Goal: Find specific fact: Find specific fact

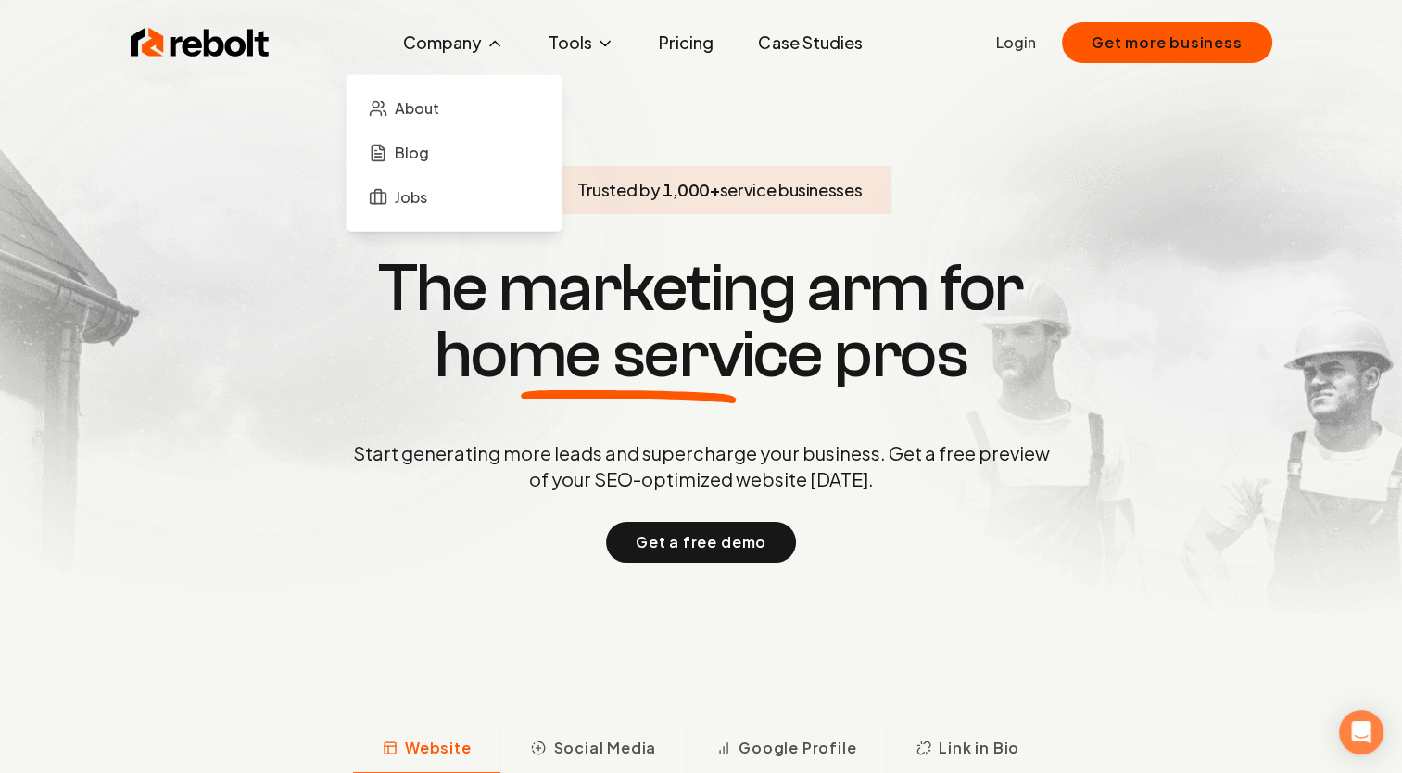
click at [480, 43] on button "Company" at bounding box center [453, 42] width 131 height 37
click at [424, 113] on span "About" at bounding box center [417, 108] width 44 height 22
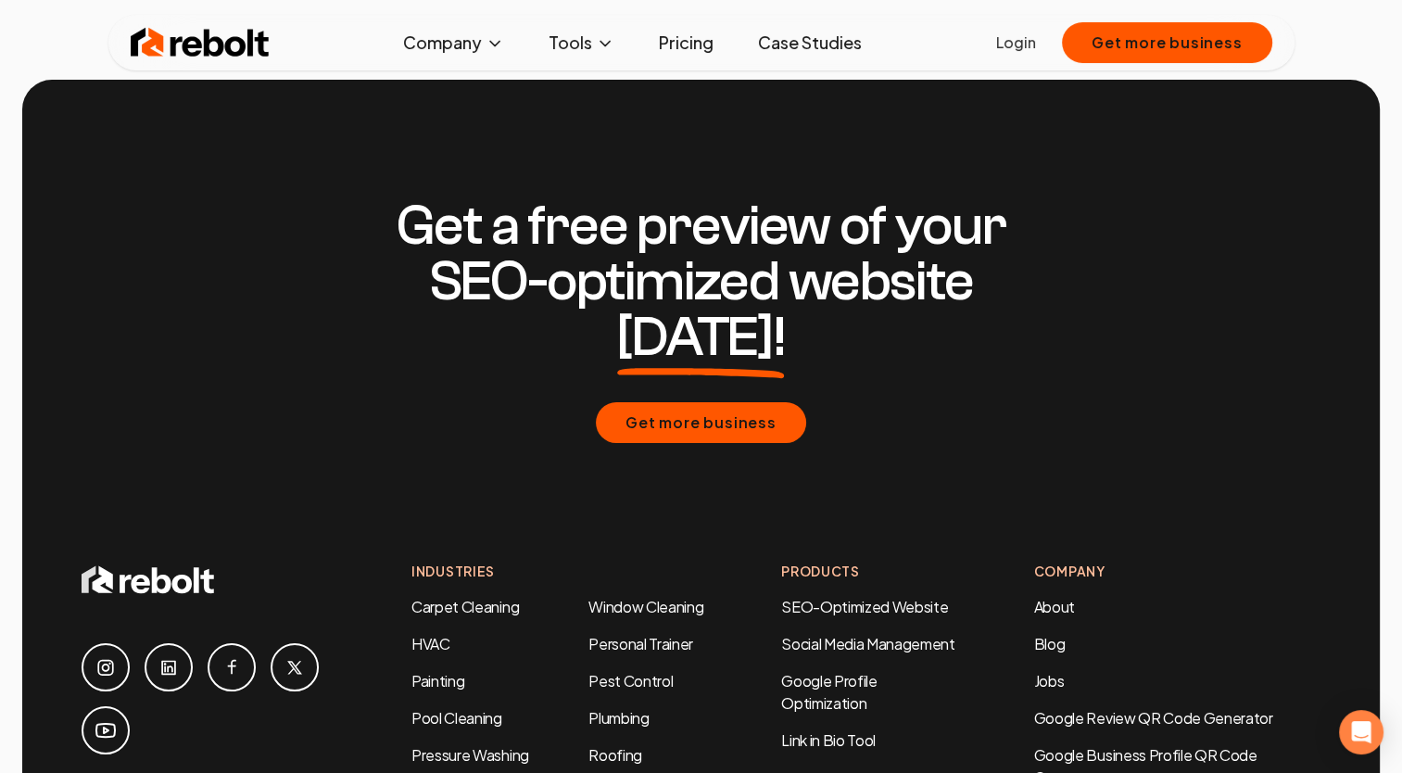
scroll to position [6240, 0]
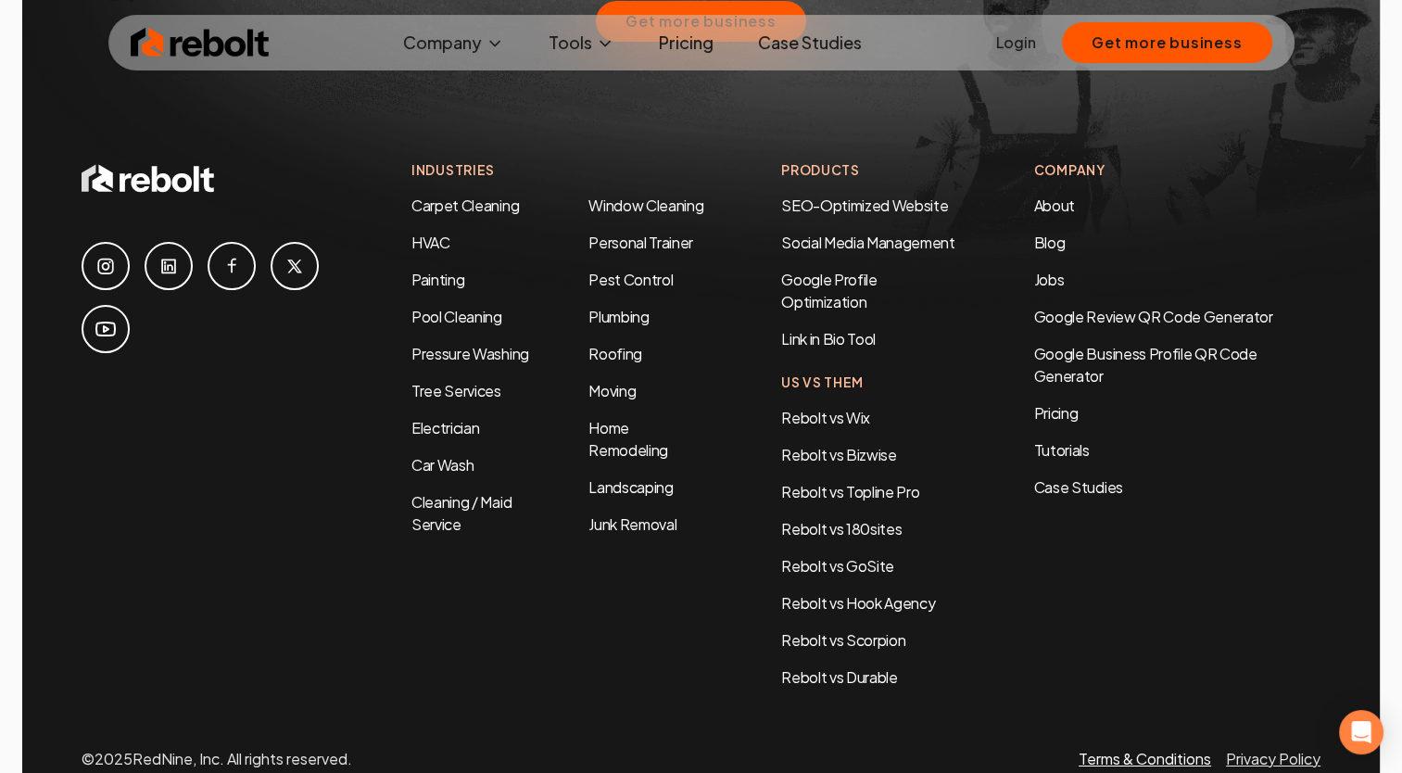
click at [1140, 749] on link "Terms & Conditions" at bounding box center [1145, 758] width 133 height 19
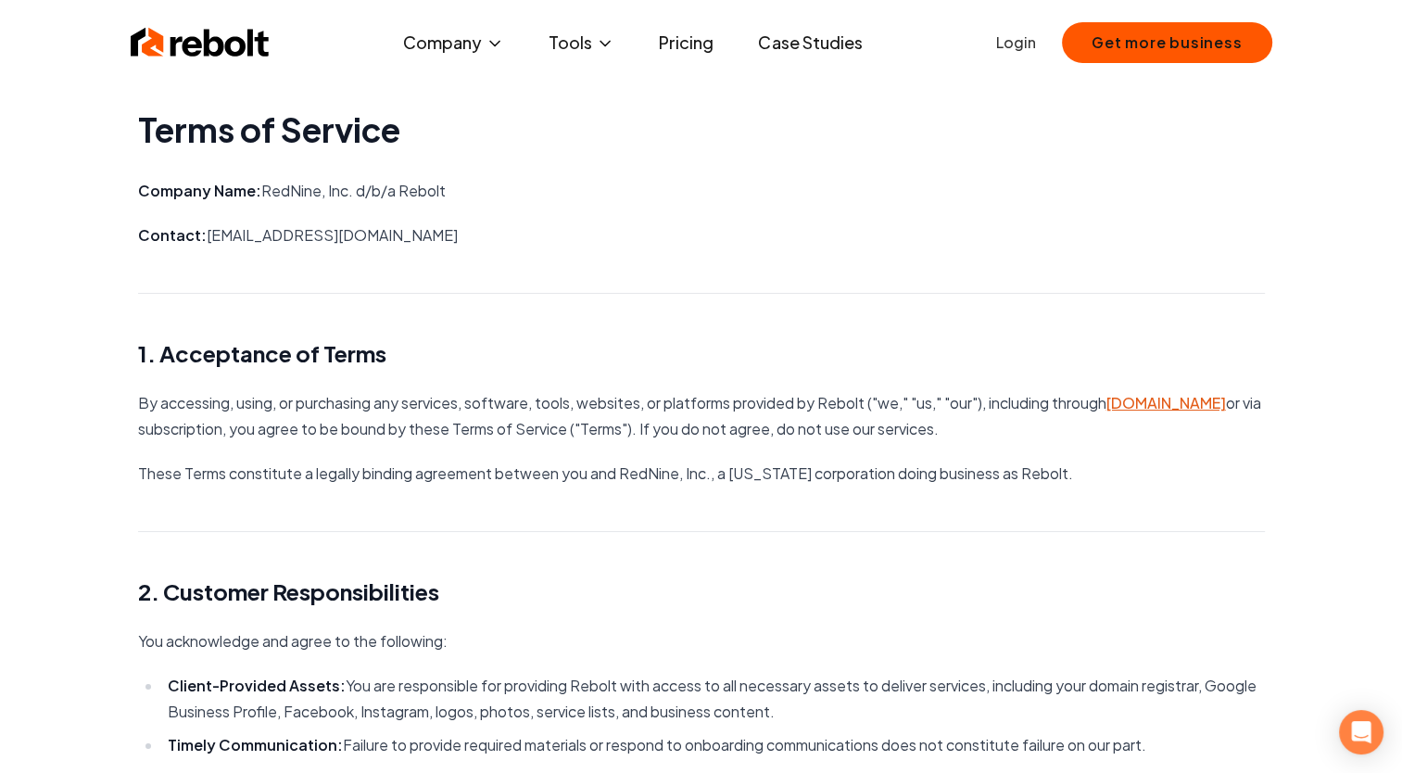
click at [415, 187] on p "Company Name: RedNine, Inc. d/b/a Rebolt" at bounding box center [701, 191] width 1127 height 26
copy p "Rebolt"
